Goal: Information Seeking & Learning: Learn about a topic

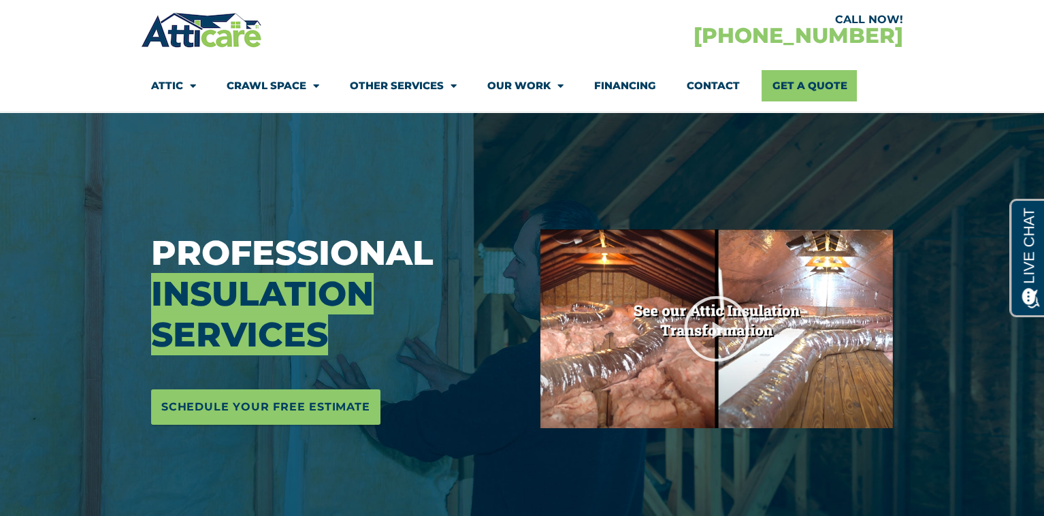
scroll to position [204, 0]
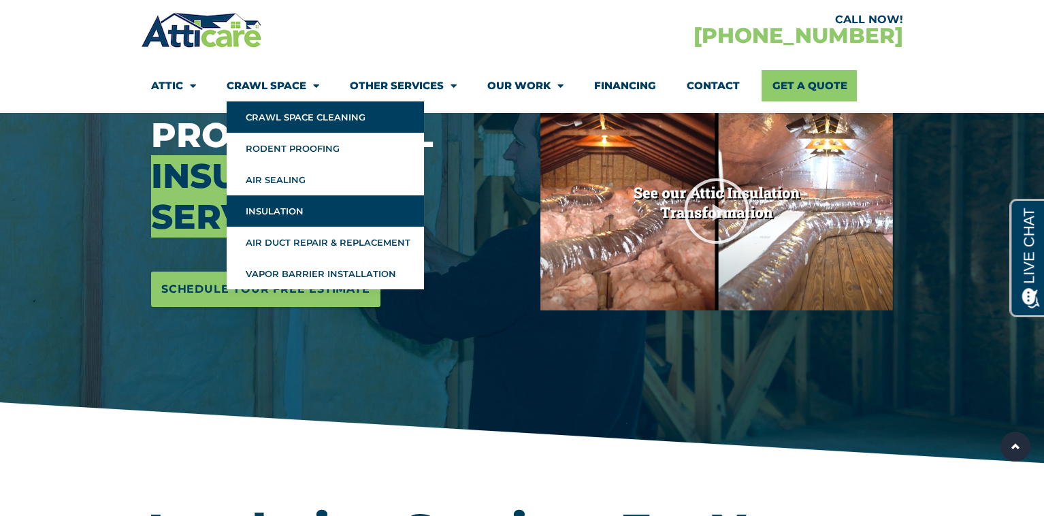
click at [316, 122] on link "Crawl Space Cleaning" at bounding box center [325, 116] width 197 height 31
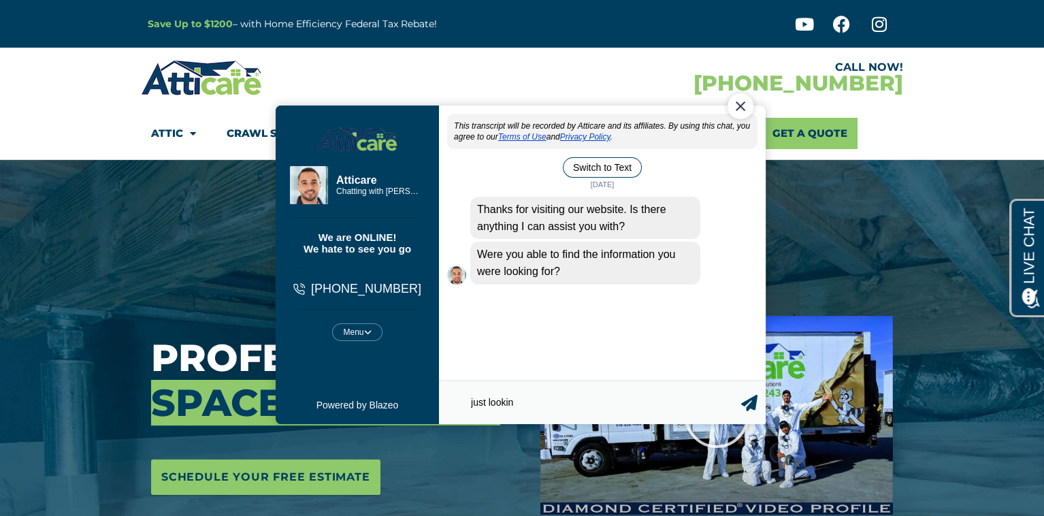
type textarea "just looking"
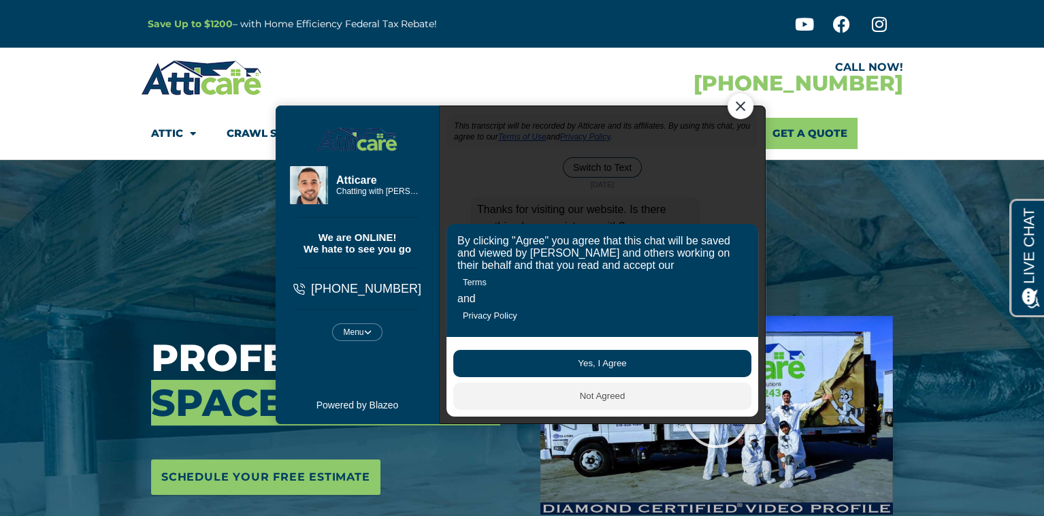
click at [741, 103] on div "Close Chat" at bounding box center [740, 106] width 26 height 26
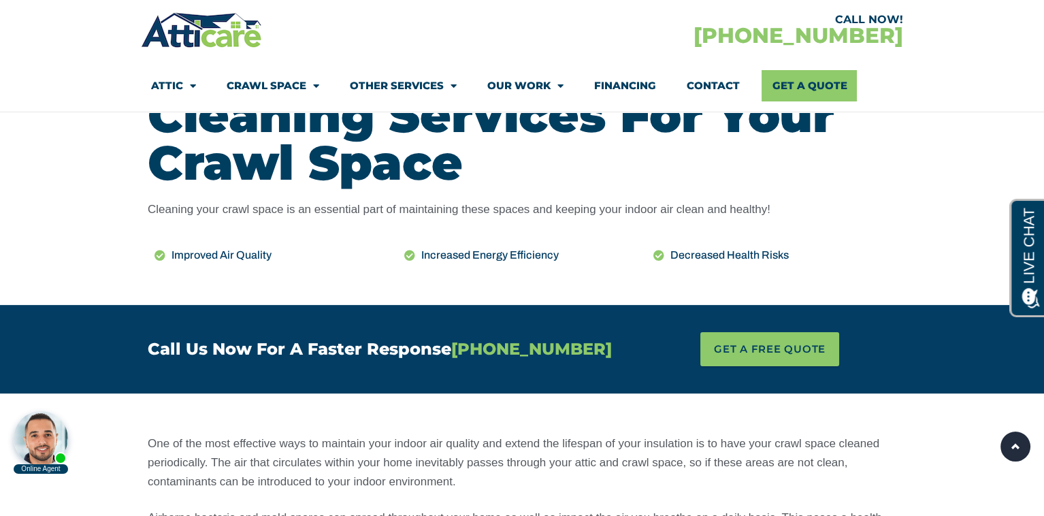
scroll to position [680, 0]
